Goal: Task Accomplishment & Management: Use online tool/utility

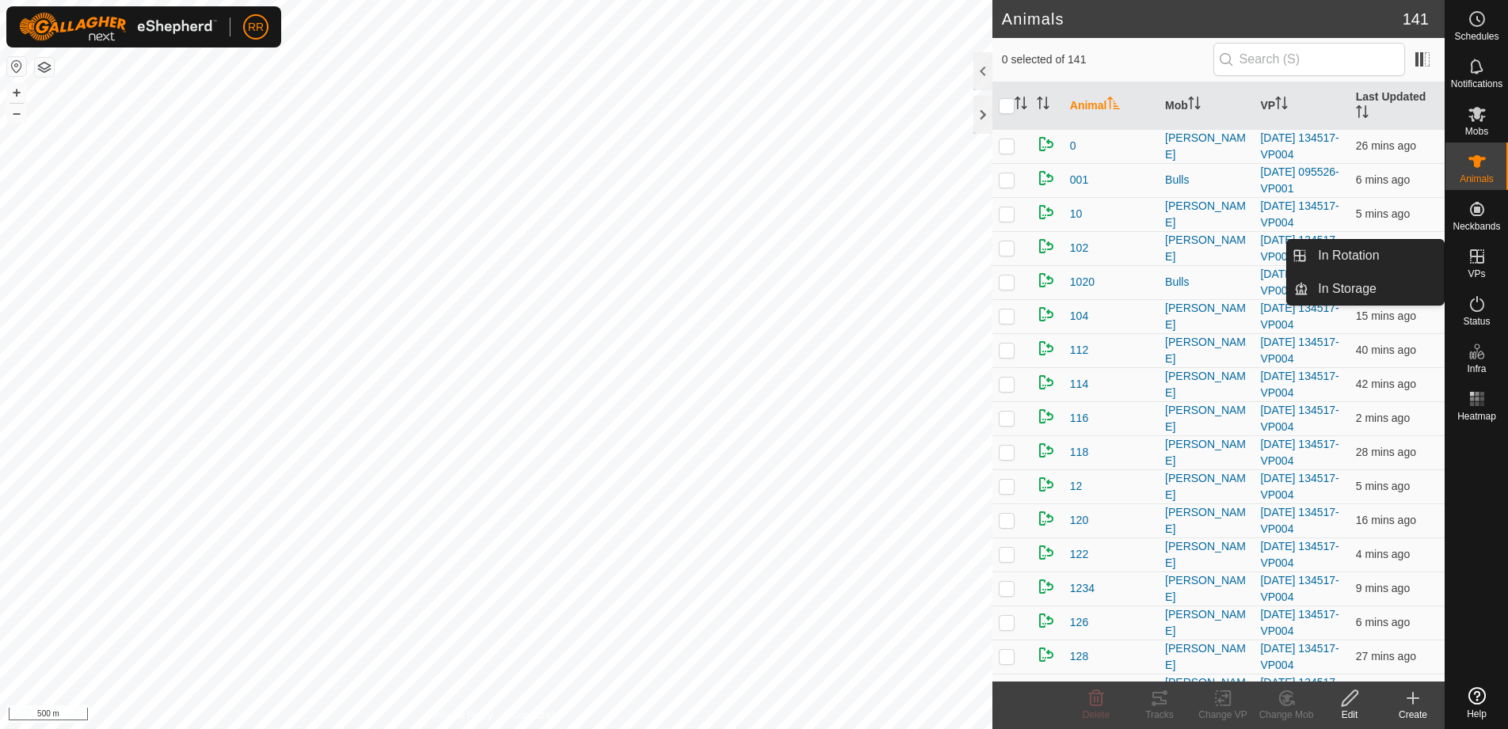
click at [1472, 259] on icon at bounding box center [1477, 256] width 19 height 19
click at [1352, 257] on link "In Rotation" at bounding box center [1375, 256] width 135 height 32
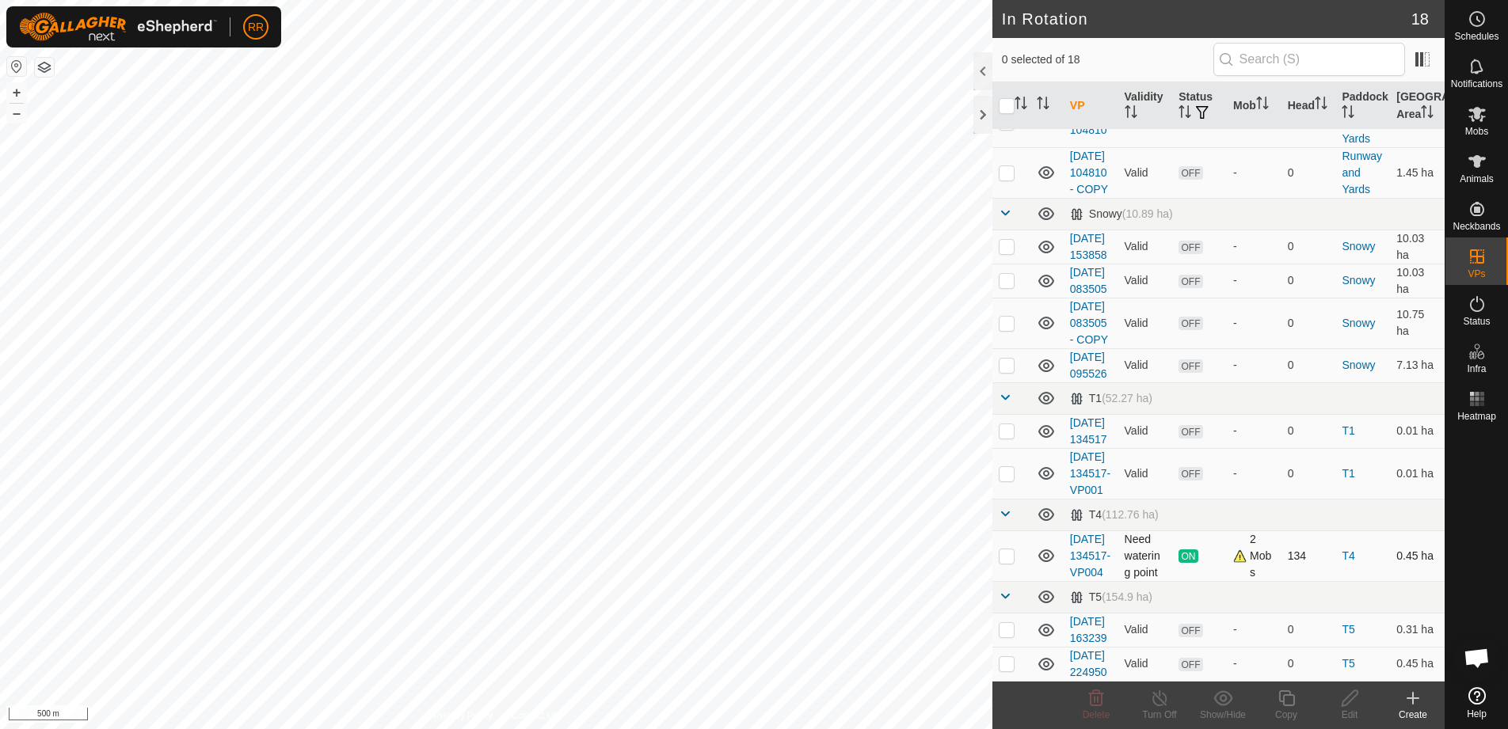
scroll to position [830, 0]
click at [1011, 550] on p-checkbox at bounding box center [1007, 556] width 16 height 13
checkbox input "true"
click at [1289, 701] on icon at bounding box center [1287, 698] width 20 height 19
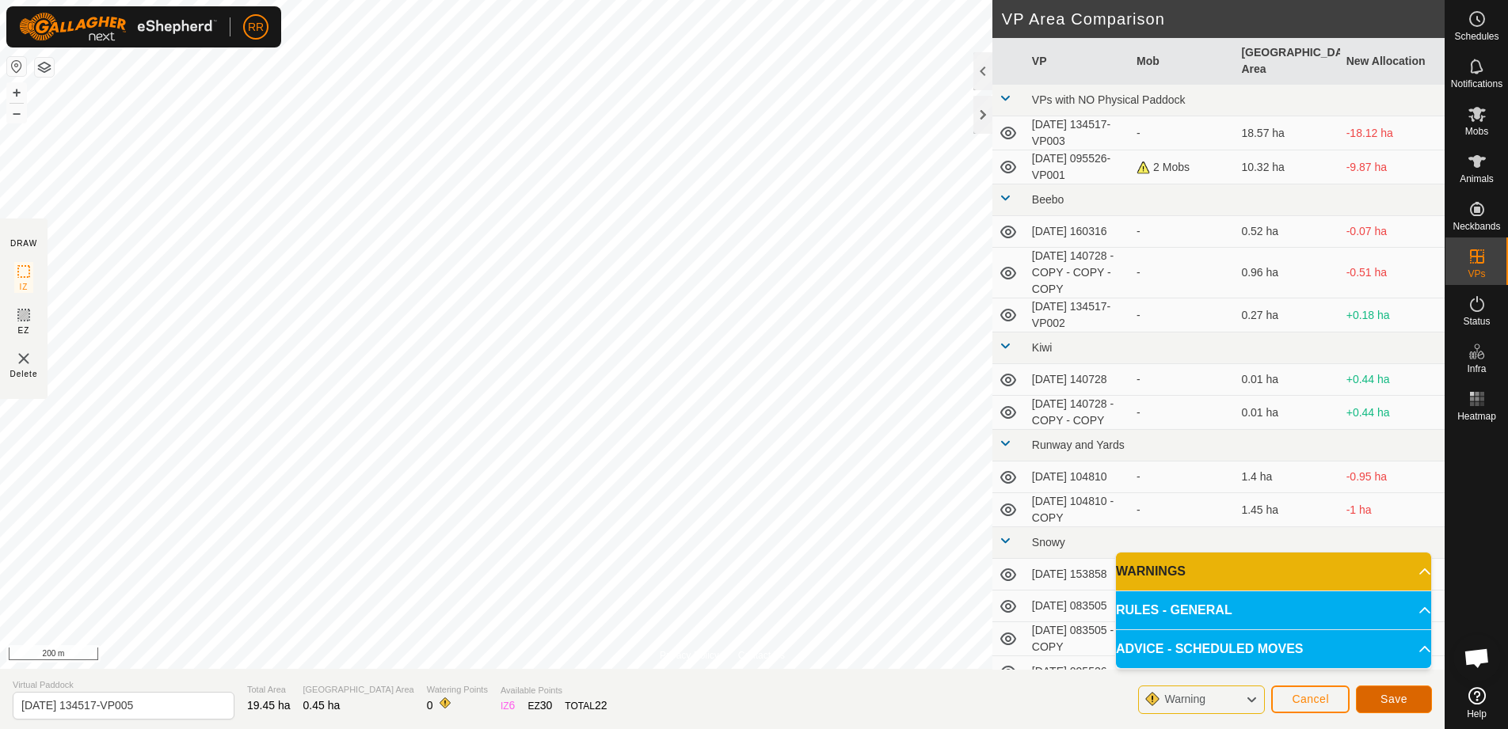
click at [1391, 701] on span "Save" at bounding box center [1394, 699] width 27 height 13
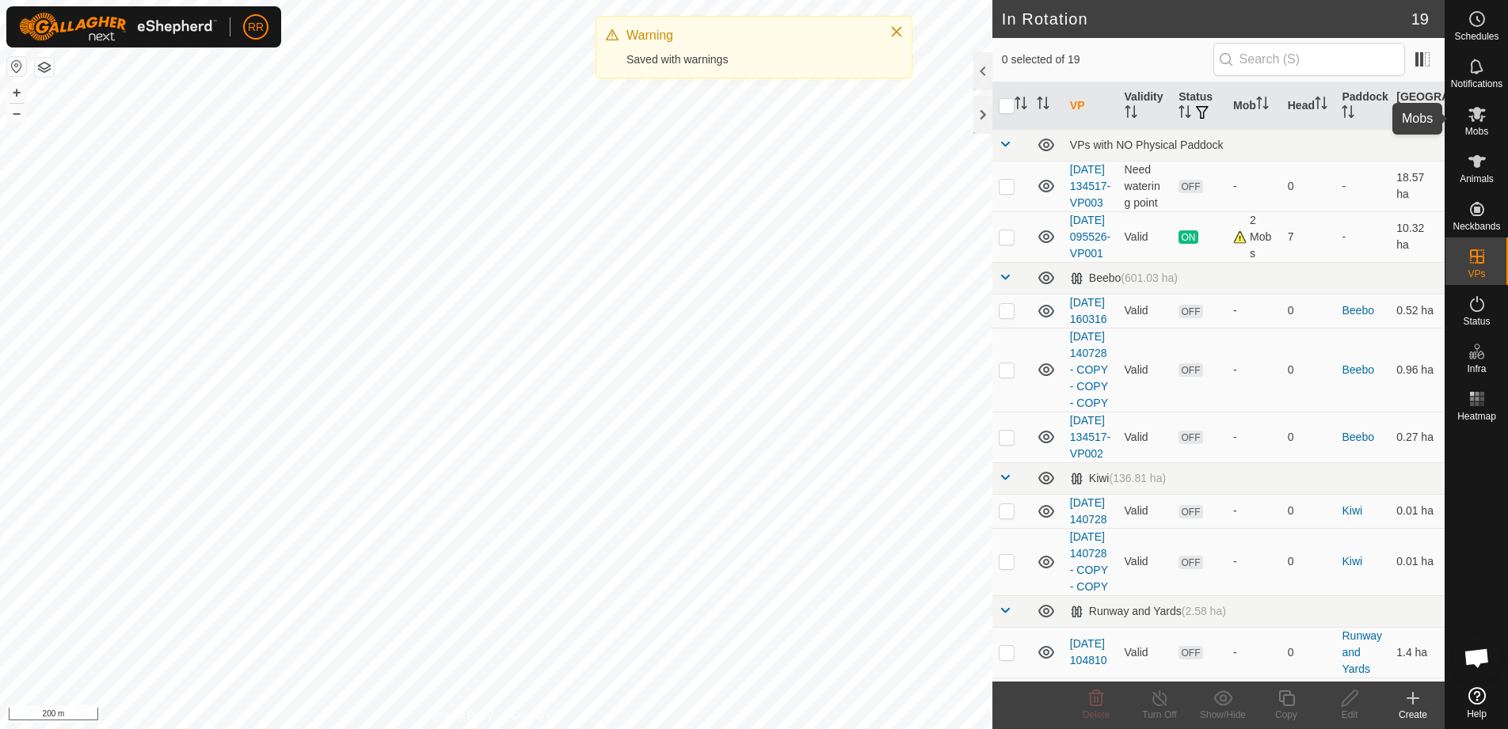
click at [1484, 110] on icon at bounding box center [1476, 114] width 17 height 15
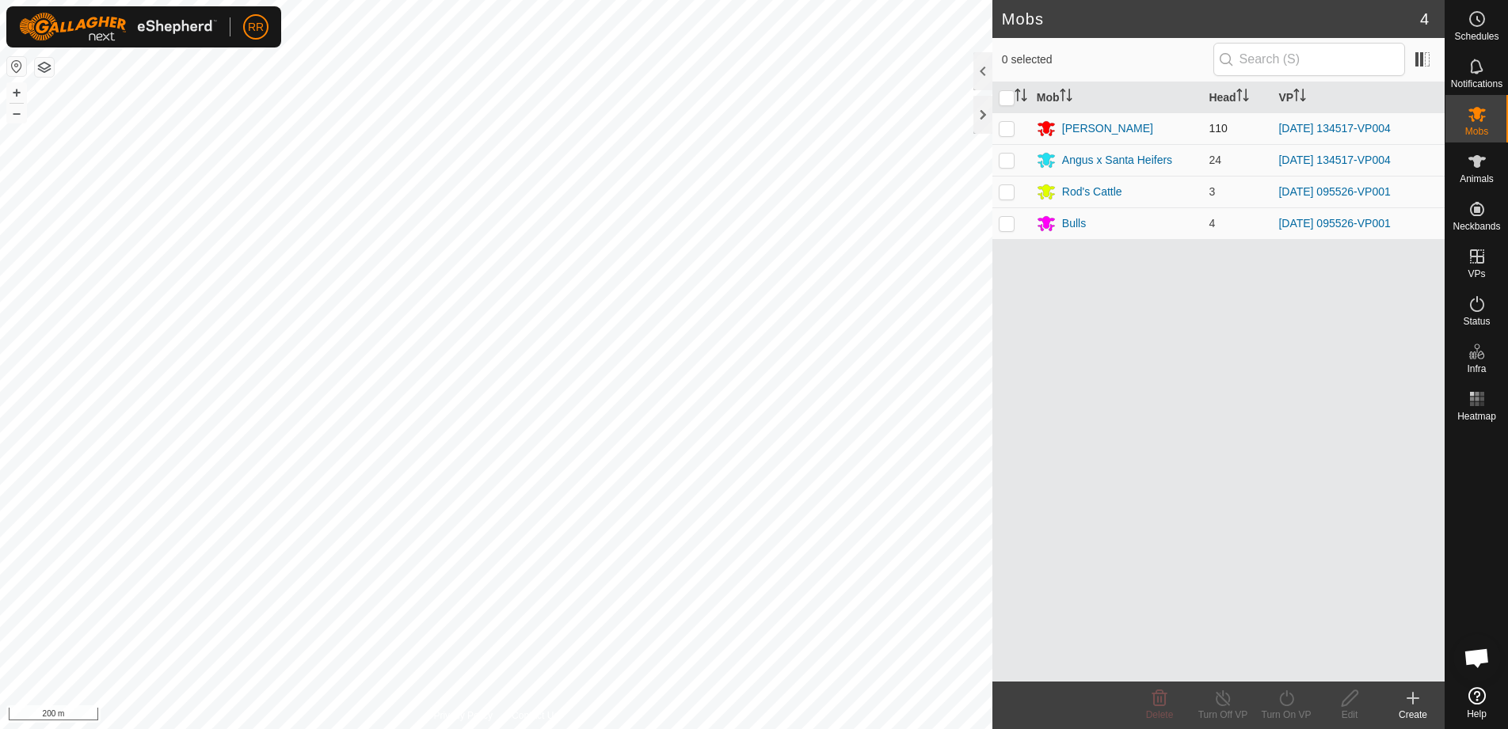
click at [1012, 128] on p-checkbox at bounding box center [1007, 128] width 16 height 13
checkbox input "true"
click at [1008, 162] on p-checkbox at bounding box center [1007, 160] width 16 height 13
checkbox input "true"
click at [1283, 706] on icon at bounding box center [1287, 698] width 20 height 19
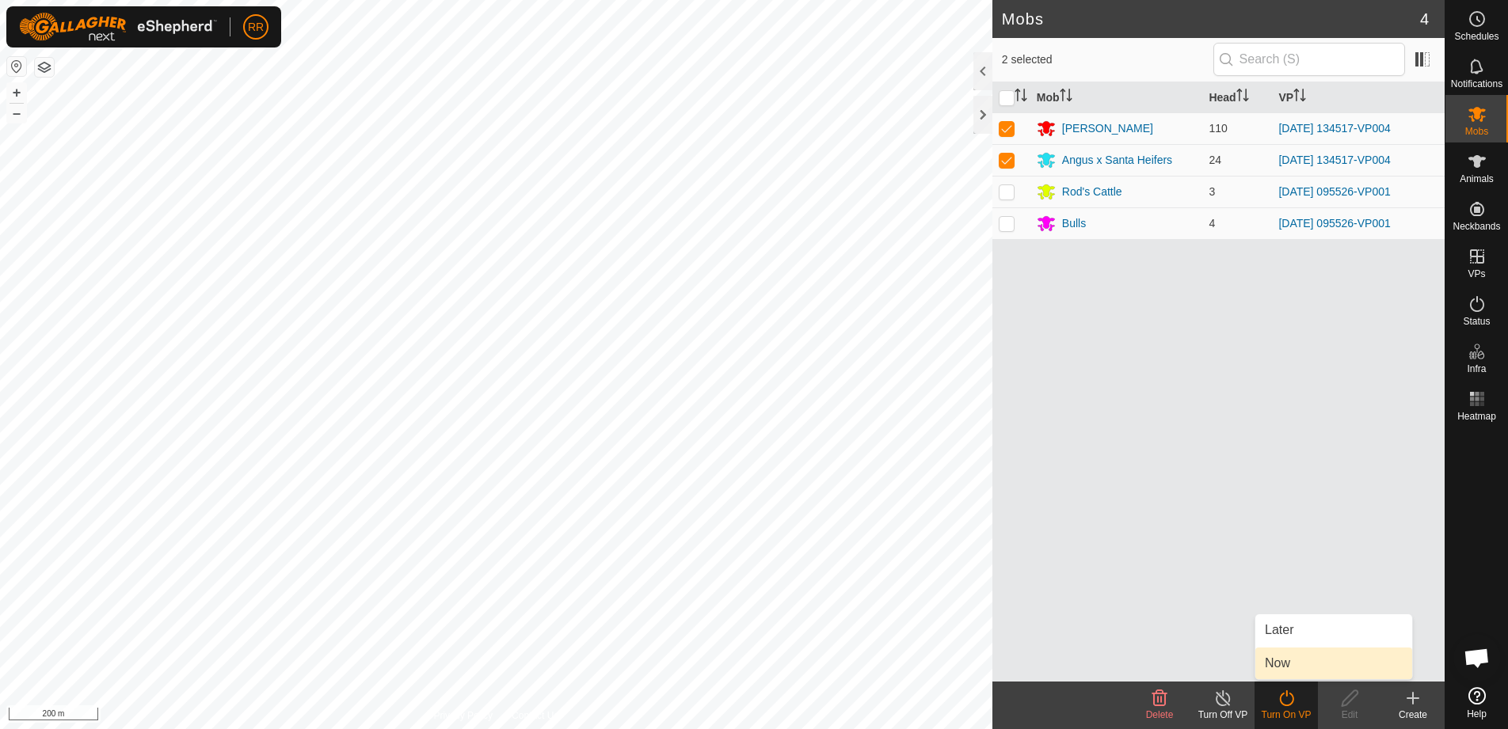
click at [1278, 654] on link "Now" at bounding box center [1333, 664] width 157 height 32
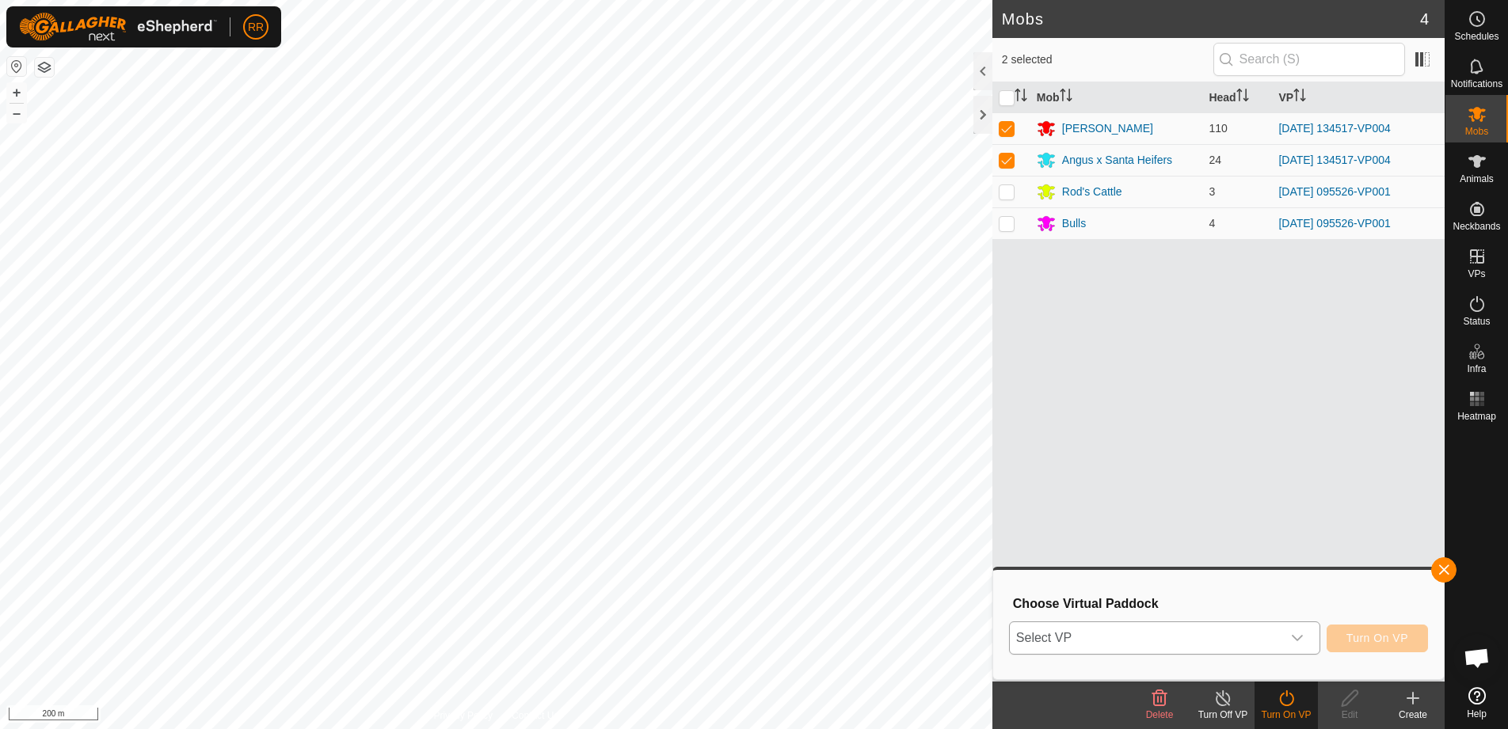
click at [1142, 630] on span "Select VP" at bounding box center [1146, 639] width 272 height 32
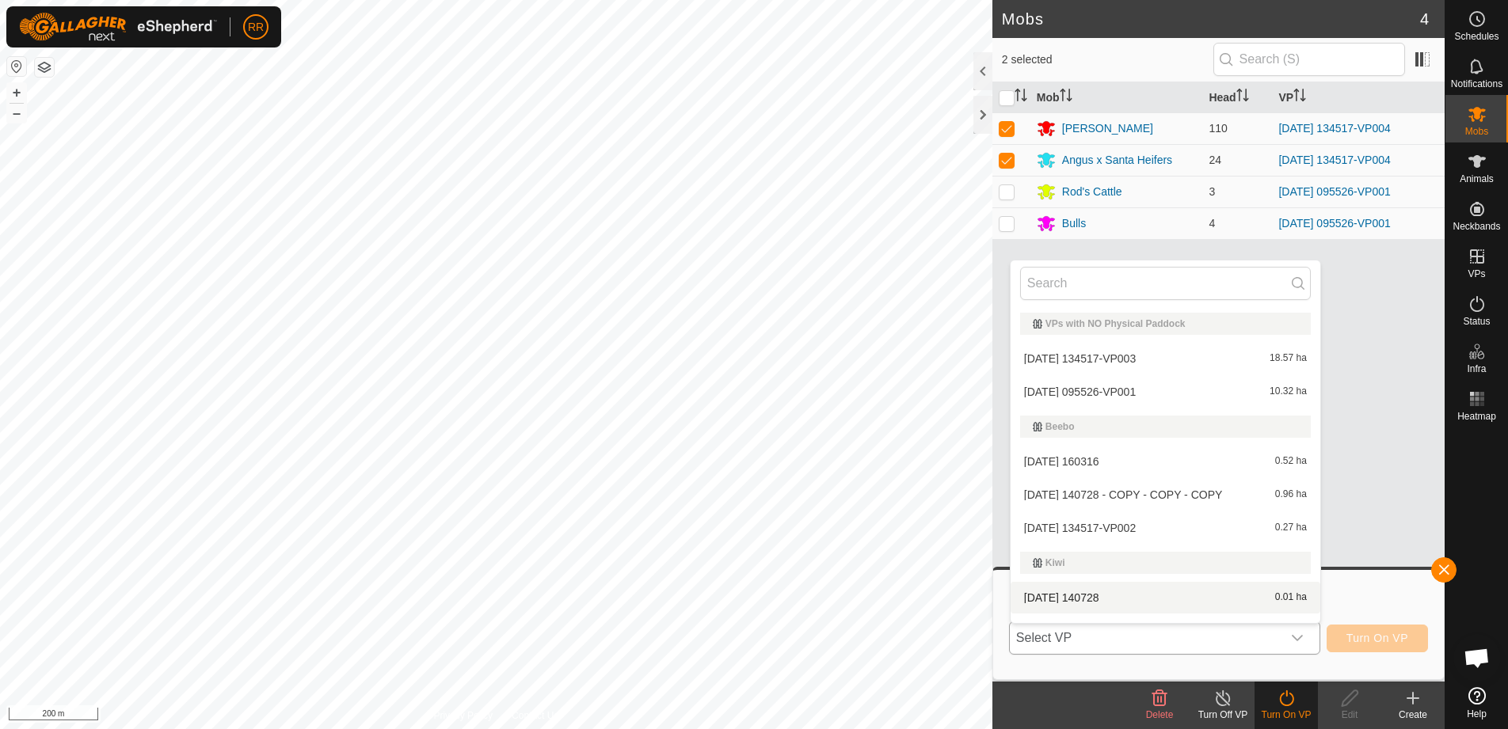
scroll to position [24, 0]
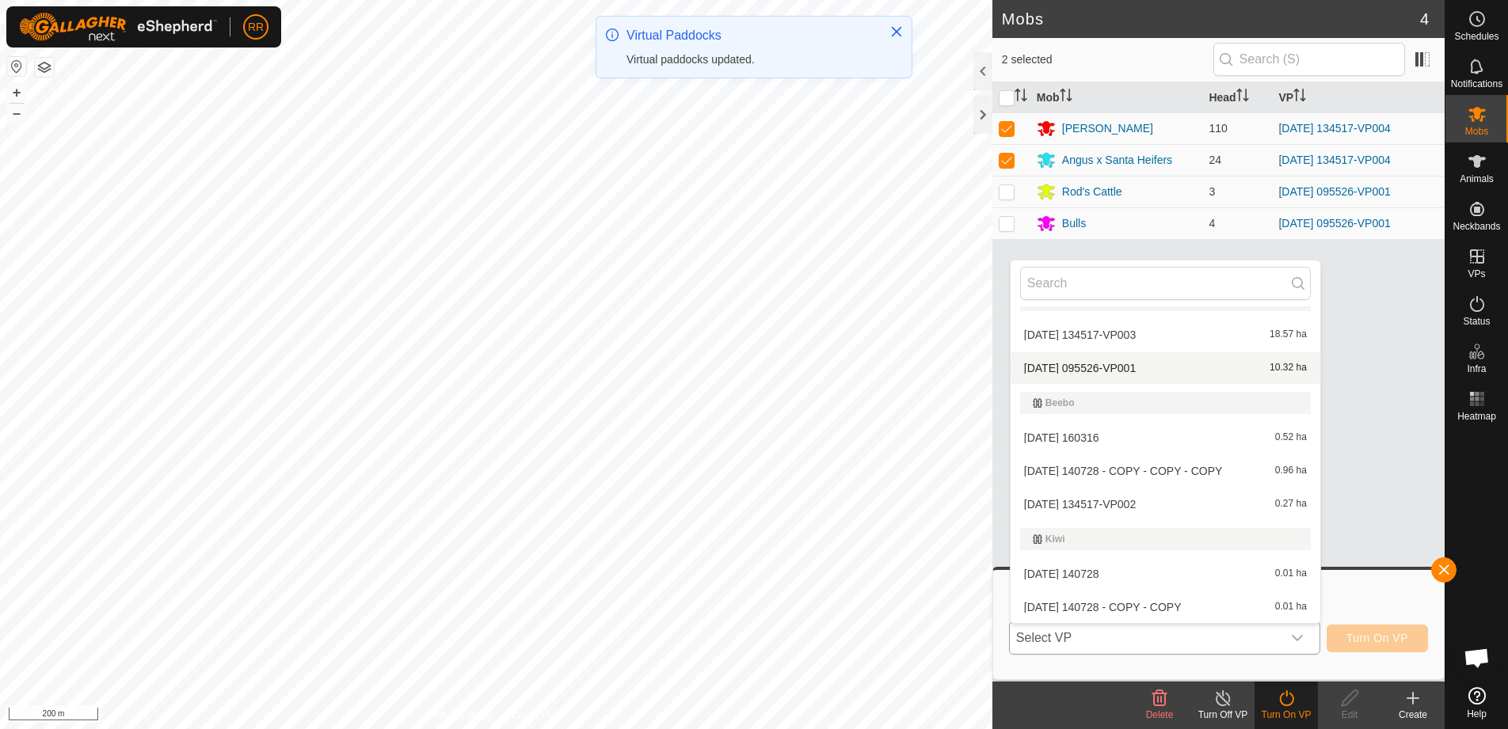
click at [1010, 401] on body "RR Schedules Notifications Mobs Animals Neckbands VPs Status Infra Heatmap Help…" at bounding box center [754, 364] width 1508 height 729
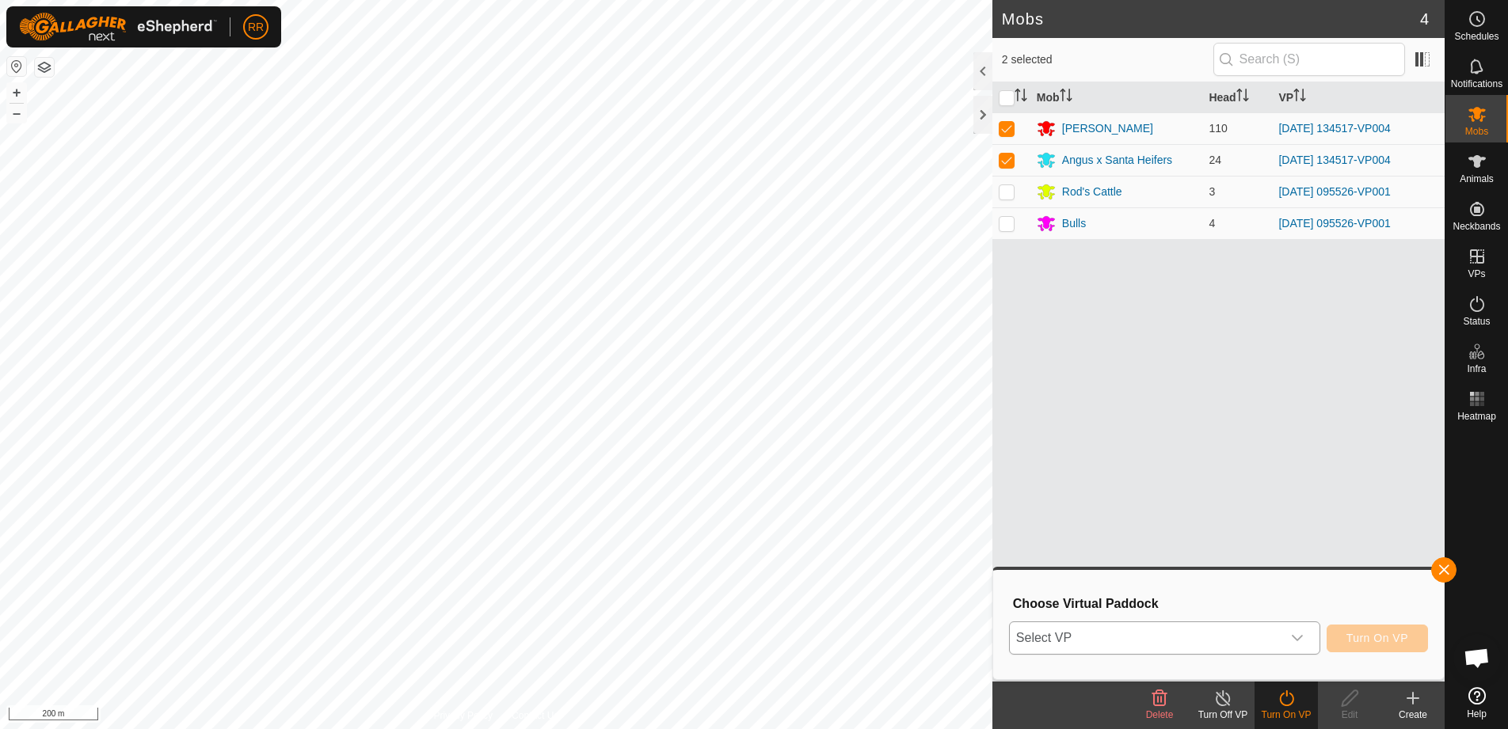
click at [1155, 635] on span "Select VP" at bounding box center [1146, 639] width 272 height 32
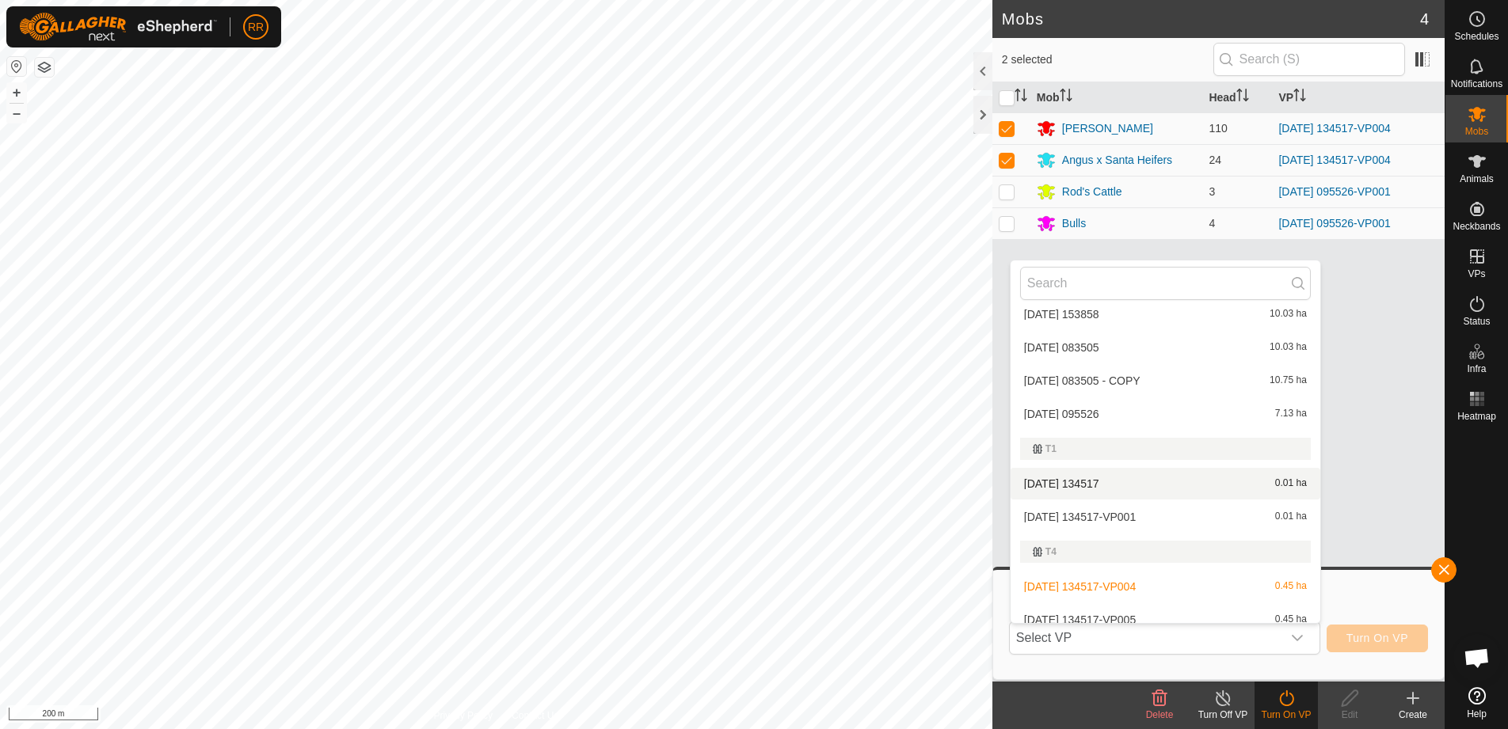
scroll to position [554, 0]
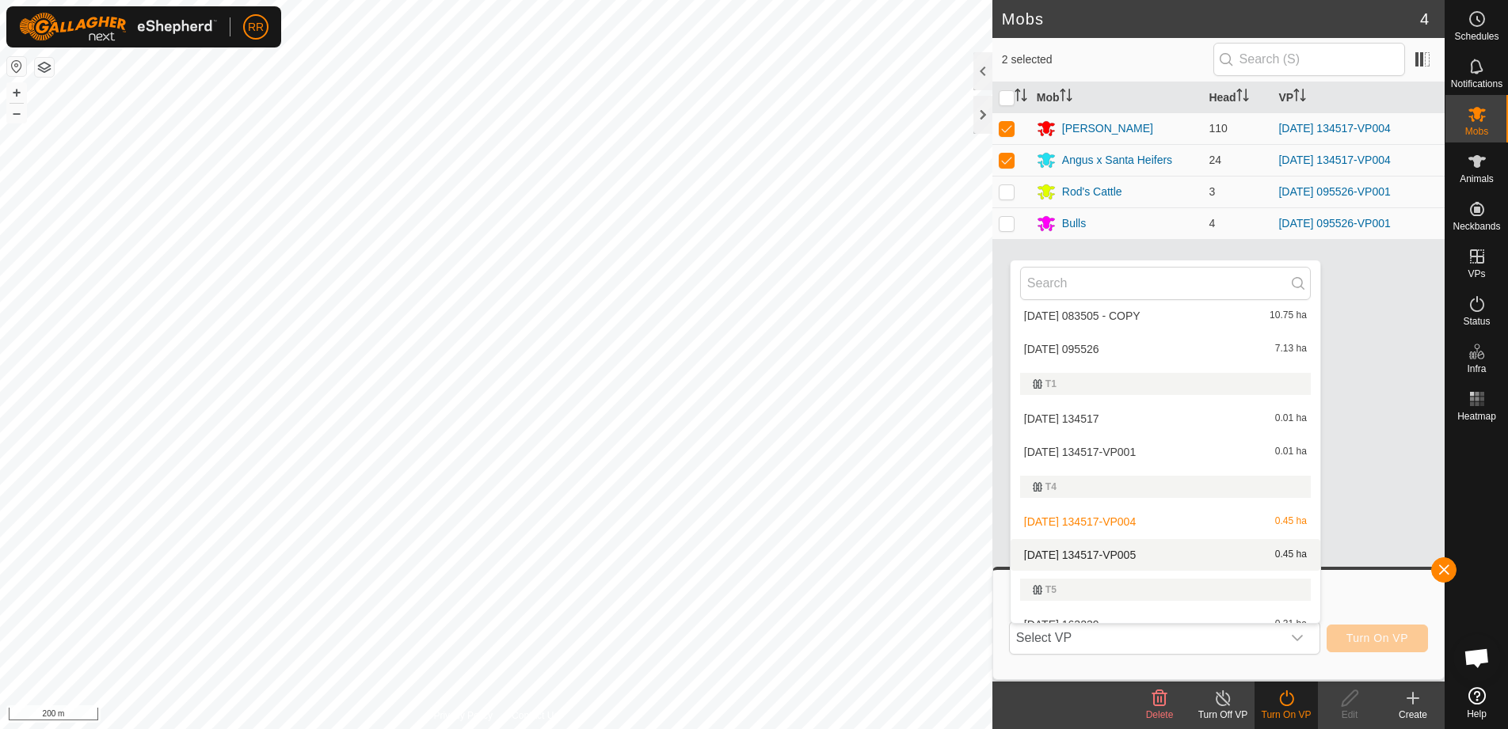
click at [1049, 550] on li "[DATE] 134517-VP005 0.45 ha" at bounding box center [1166, 555] width 310 height 32
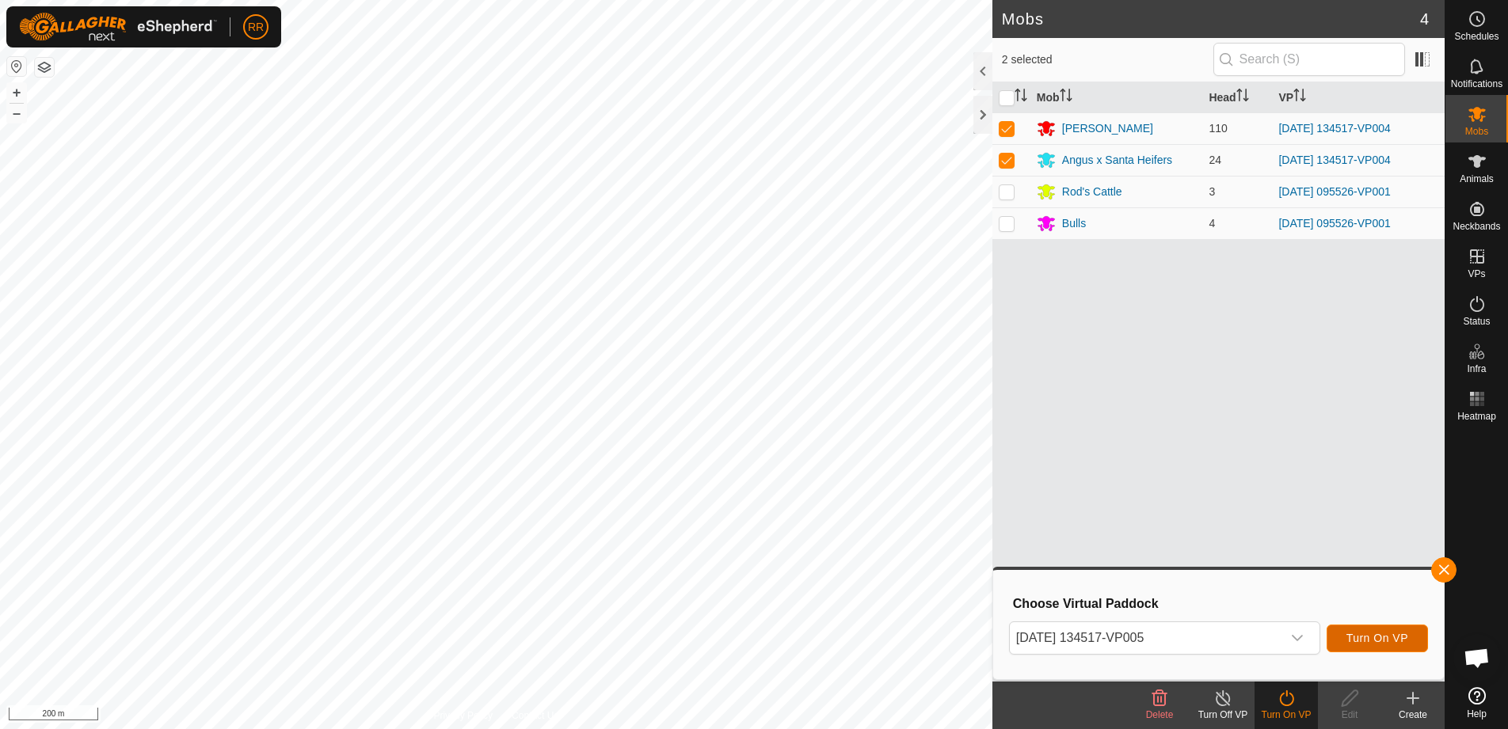
click at [1372, 637] on span "Turn On VP" at bounding box center [1377, 638] width 62 height 13
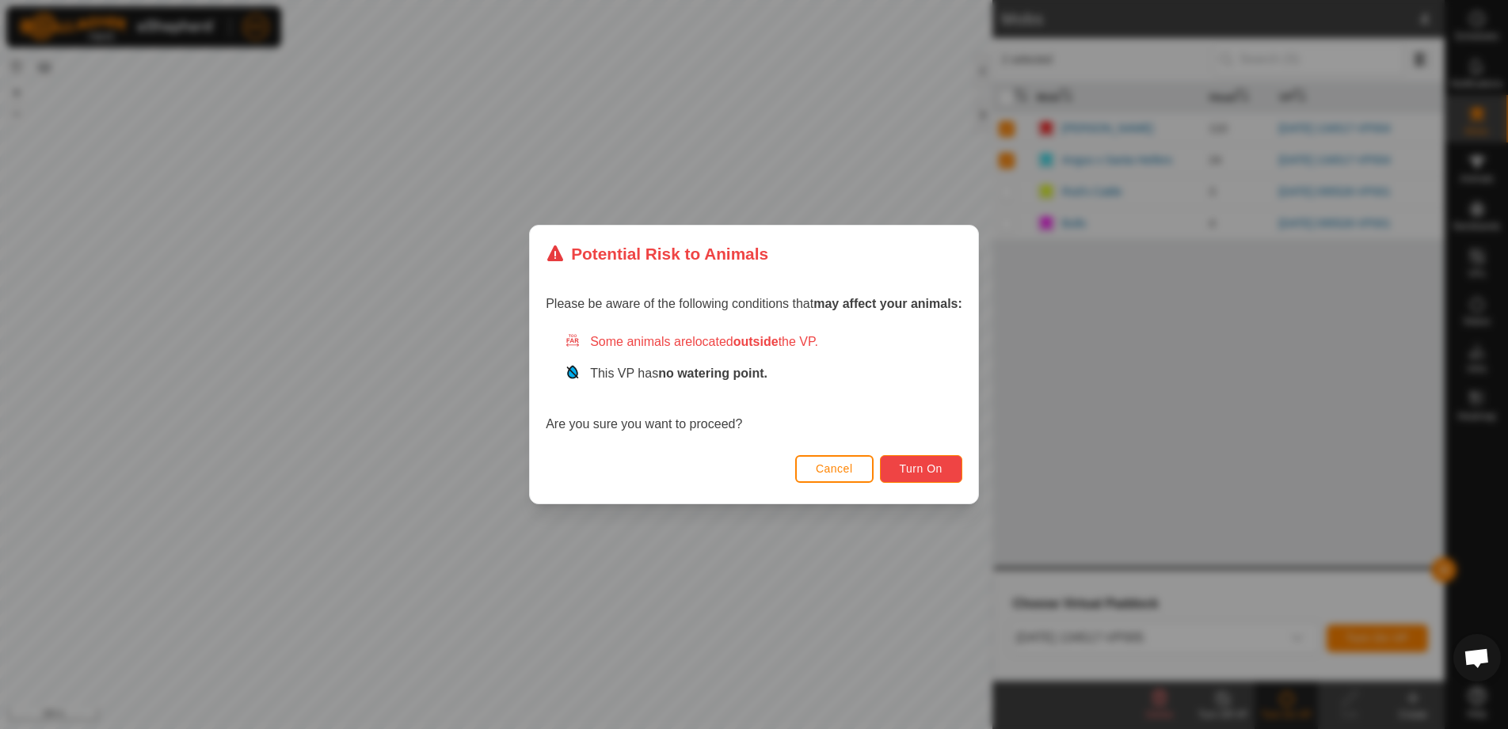
click at [919, 470] on span "Turn On" at bounding box center [921, 469] width 43 height 13
